Goal: Task Accomplishment & Management: Manage account settings

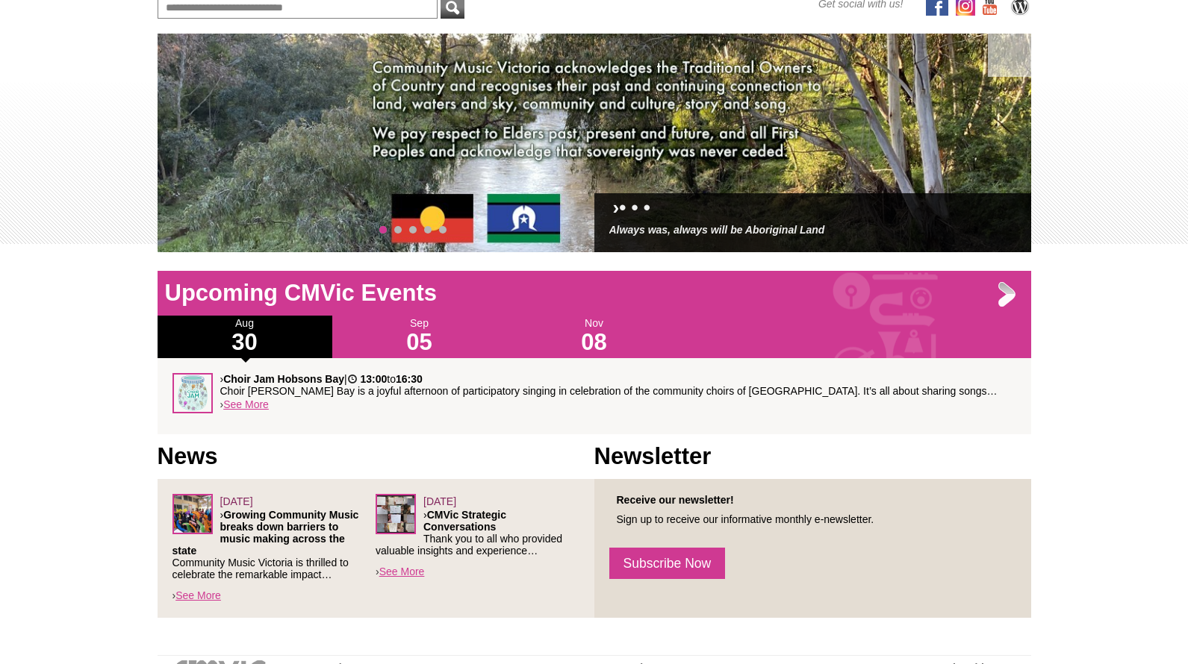
scroll to position [82, 0]
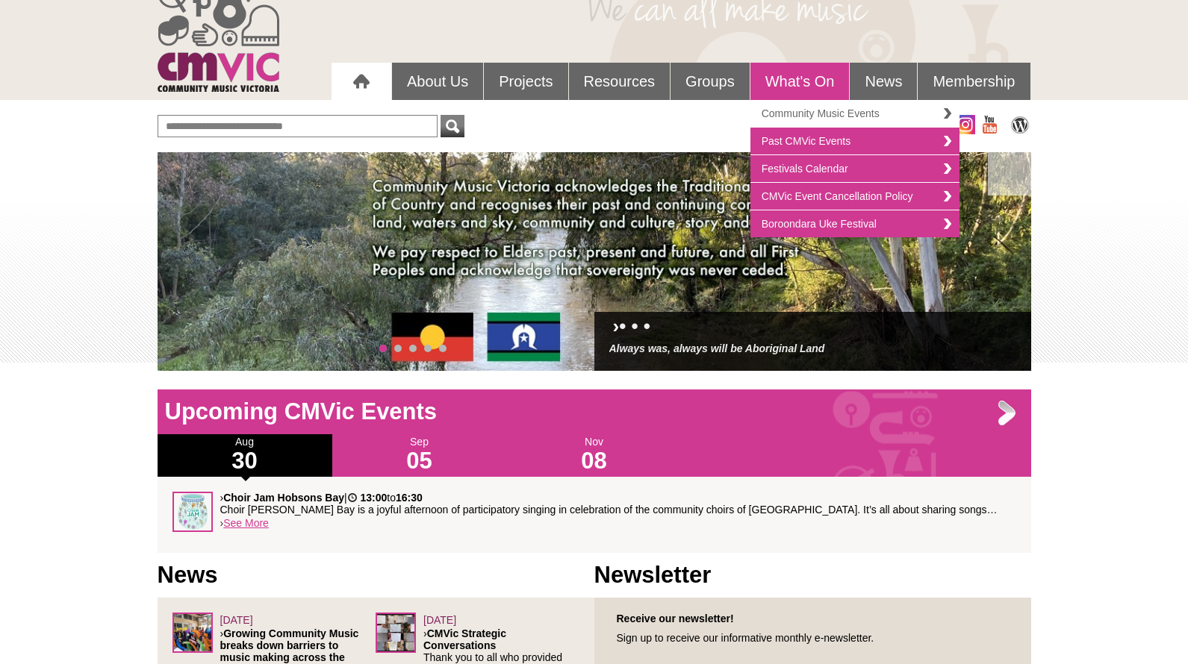
click at [875, 113] on link "Community Music Events" at bounding box center [854, 114] width 209 height 28
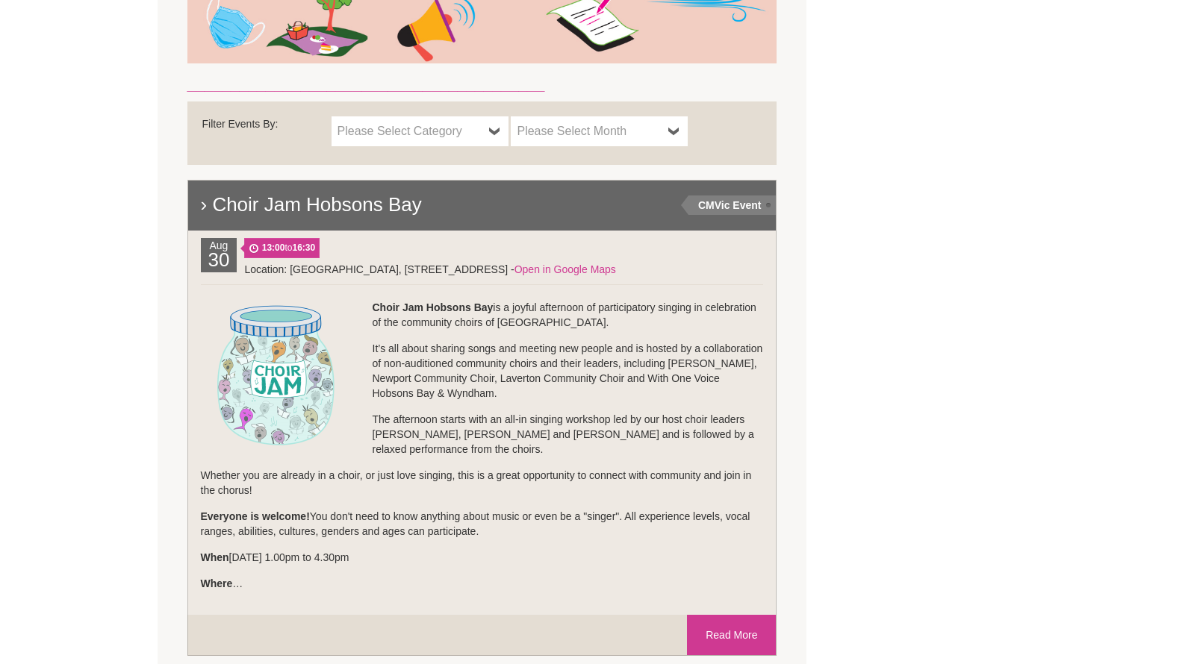
scroll to position [573, 0]
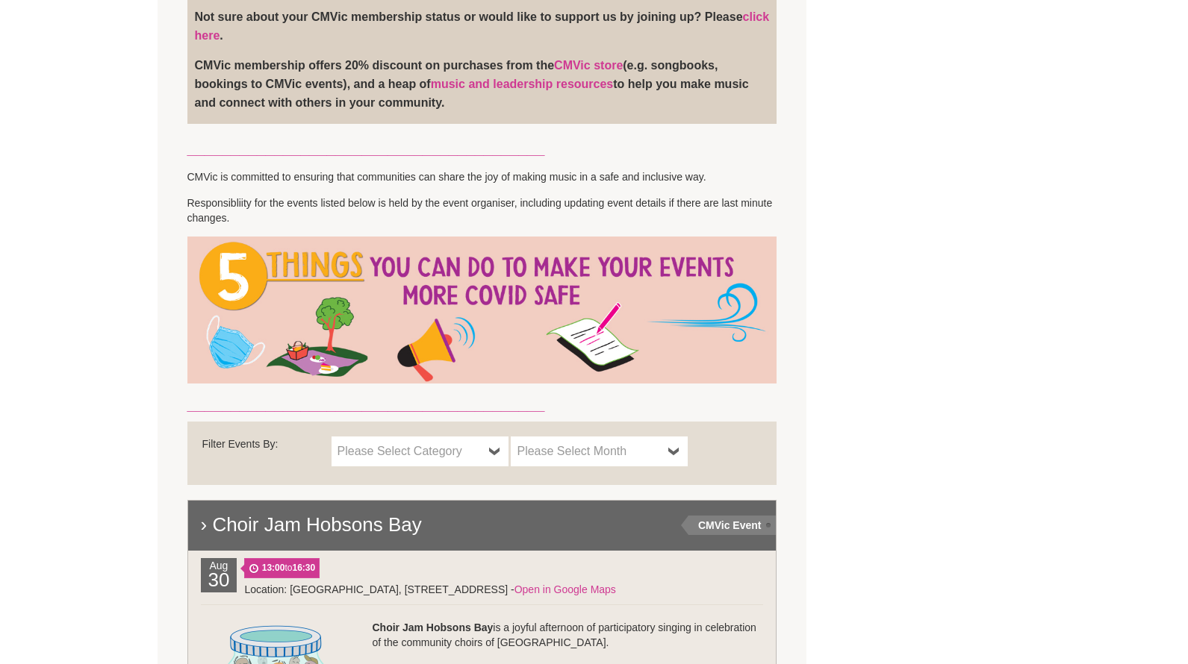
click at [634, 458] on span "Please Select Month" at bounding box center [590, 452] width 146 height 18
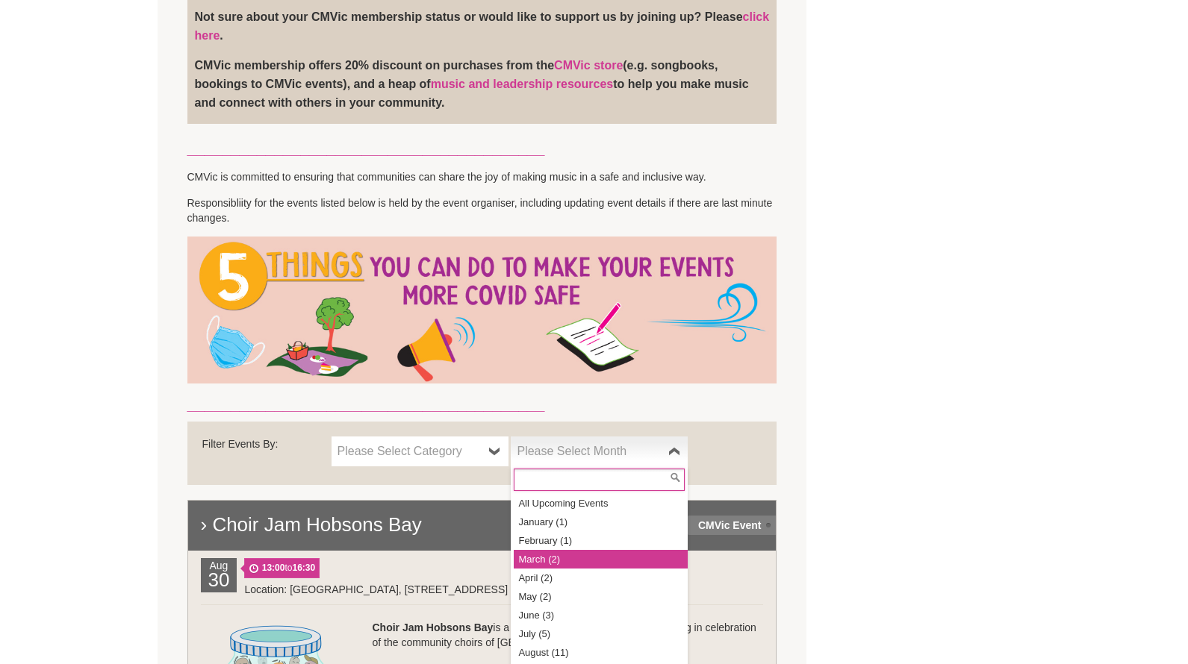
scroll to position [63, 0]
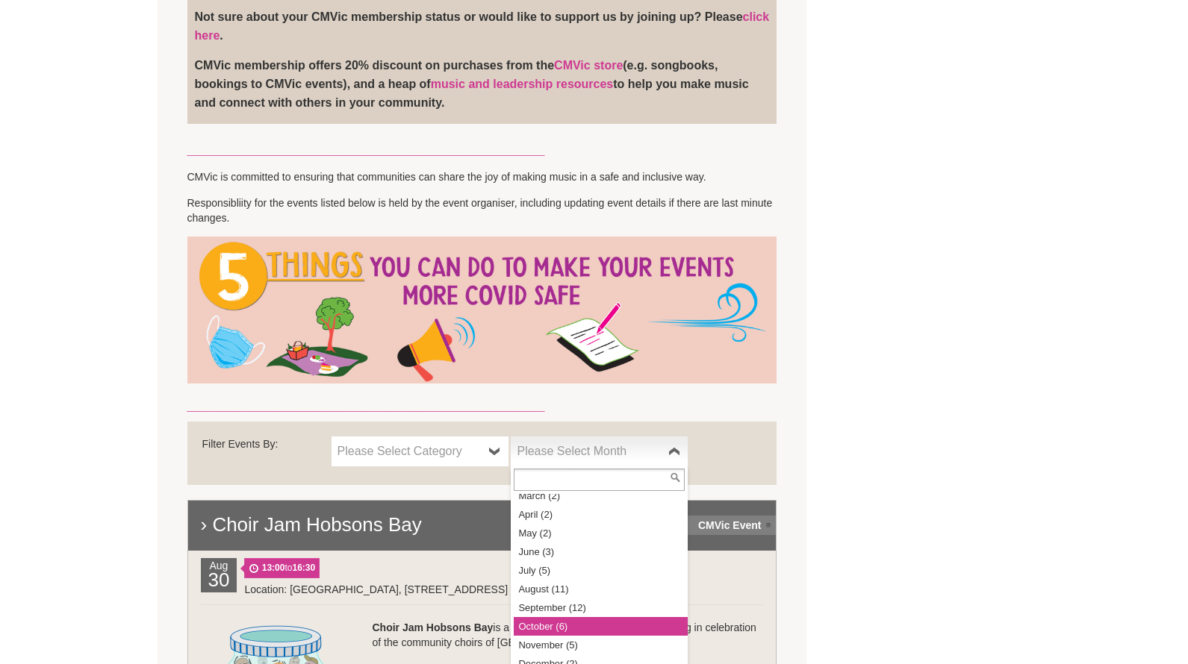
click at [579, 633] on li "October (6)" at bounding box center [601, 626] width 174 height 19
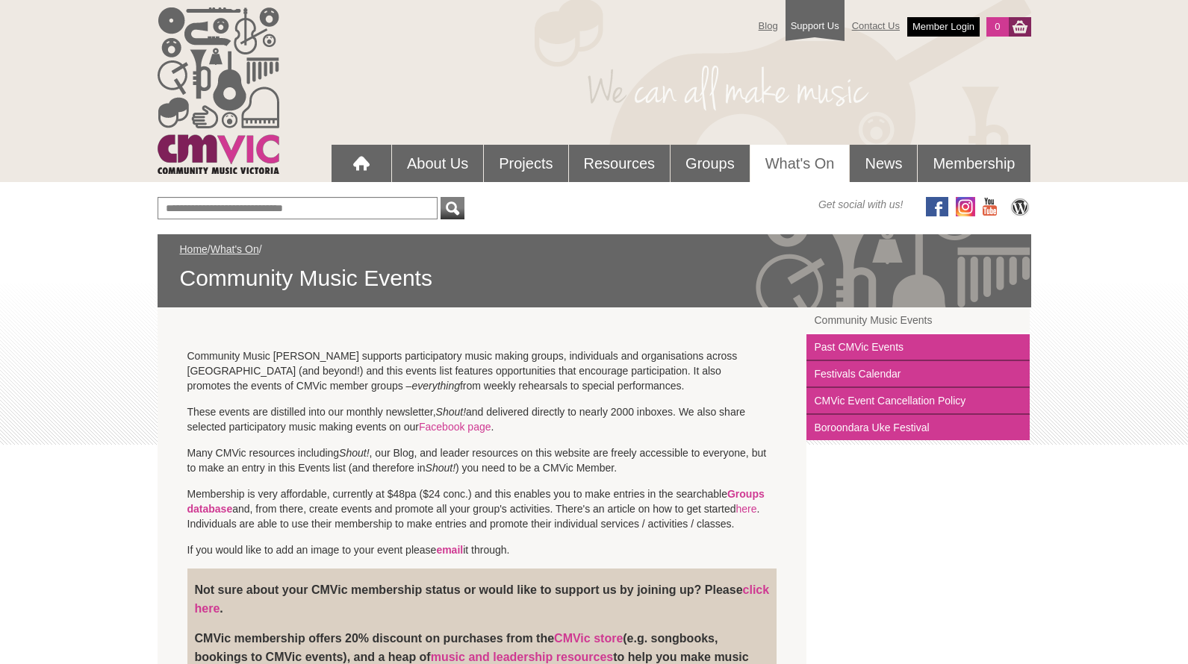
click at [929, 22] on link "Member Login" at bounding box center [943, 26] width 72 height 19
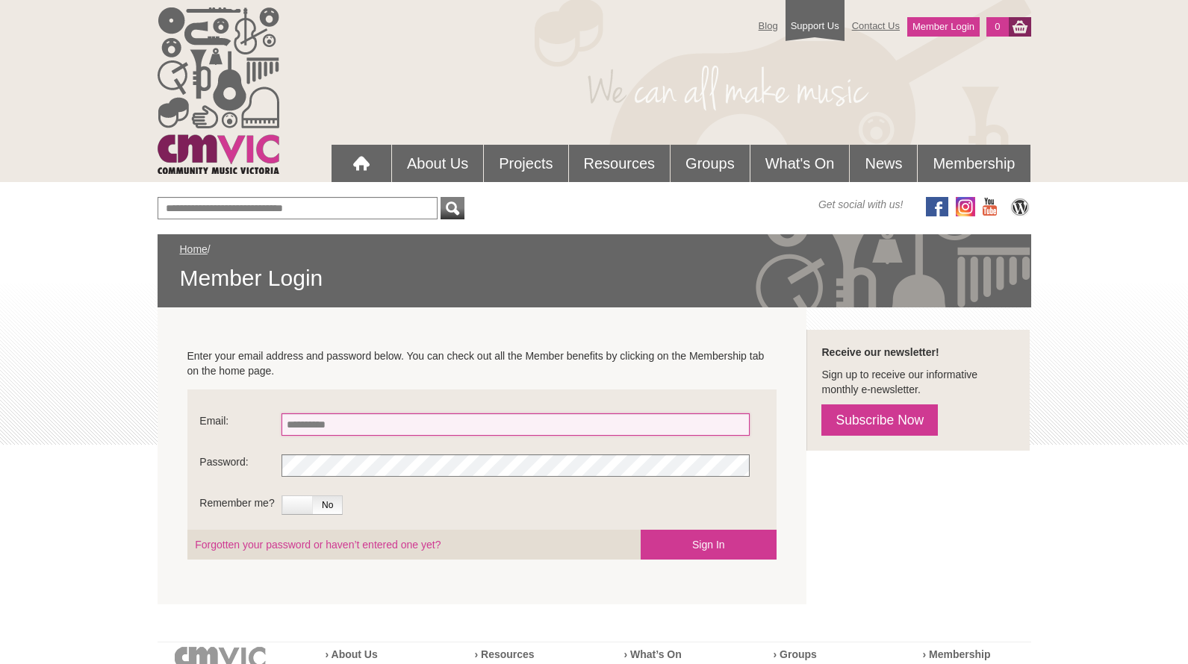
type input "**********"
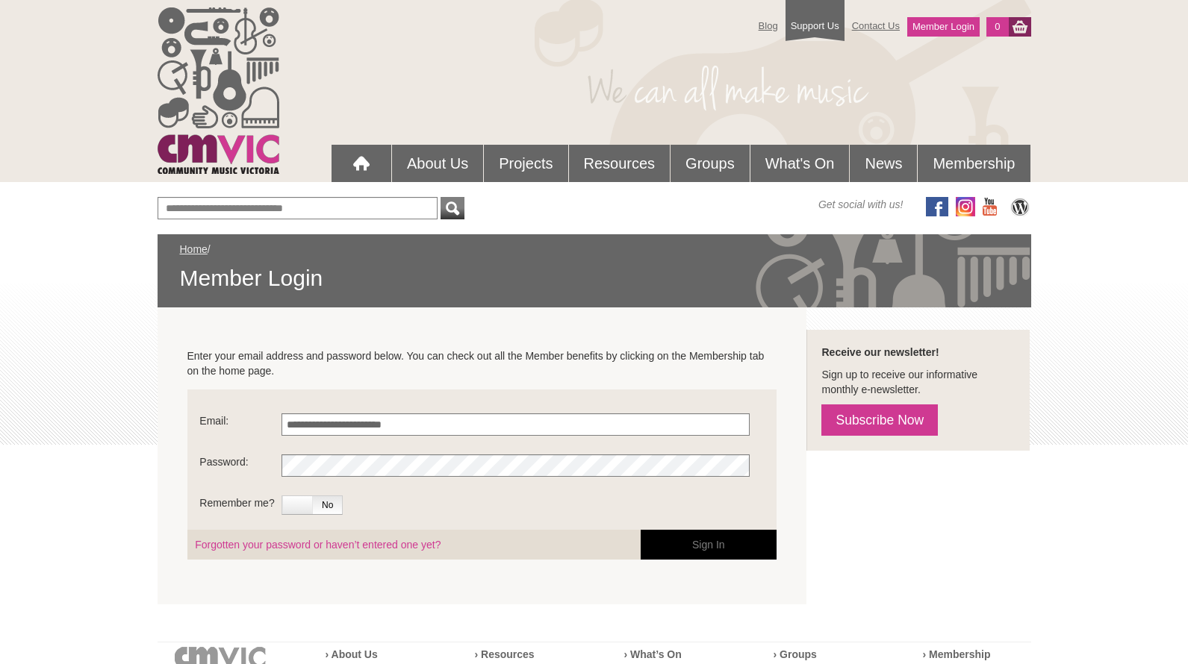
click at [708, 542] on button "Sign In" at bounding box center [708, 545] width 136 height 30
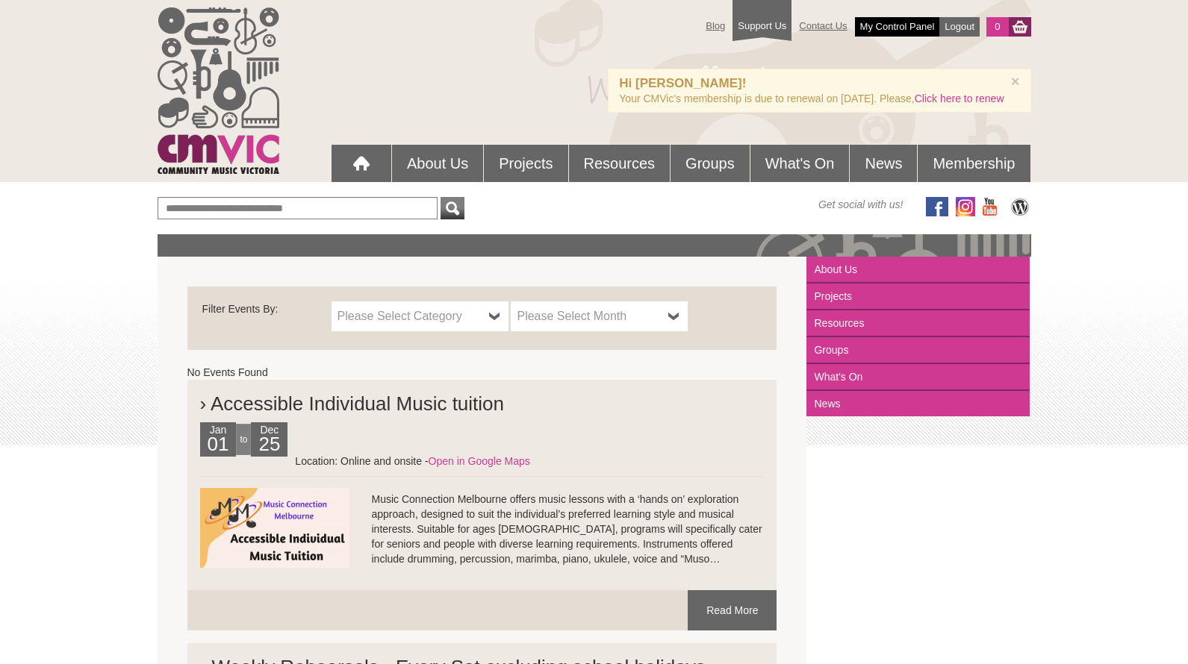
click at [895, 25] on link "My Control Panel" at bounding box center [897, 26] width 85 height 19
